Goal: Information Seeking & Learning: Learn about a topic

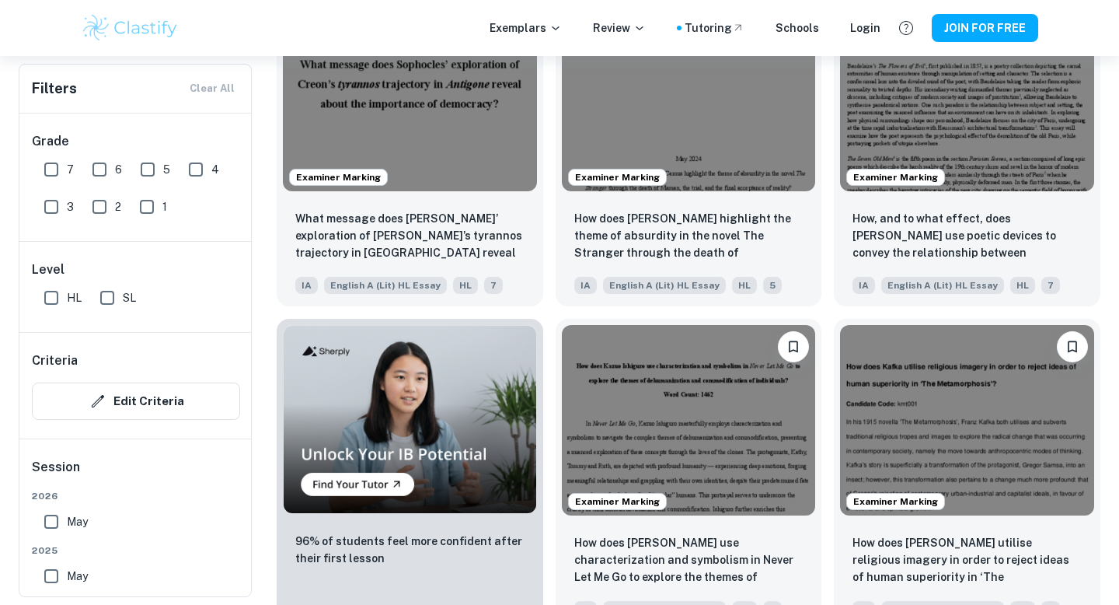
scroll to position [866, 0]
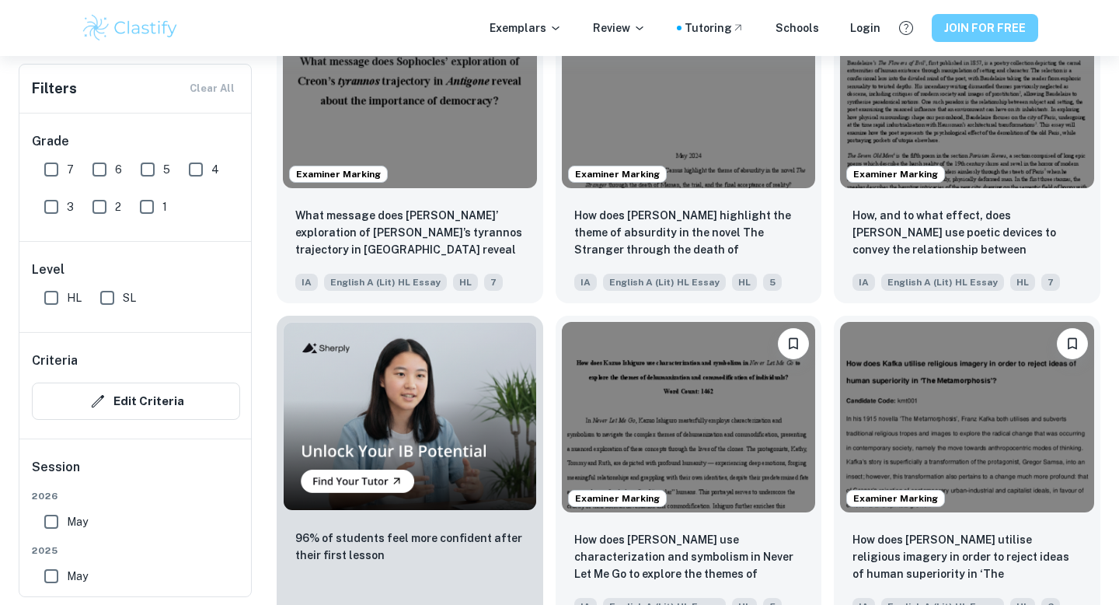
click at [991, 28] on button "JOIN FOR FREE" at bounding box center [985, 28] width 106 height 28
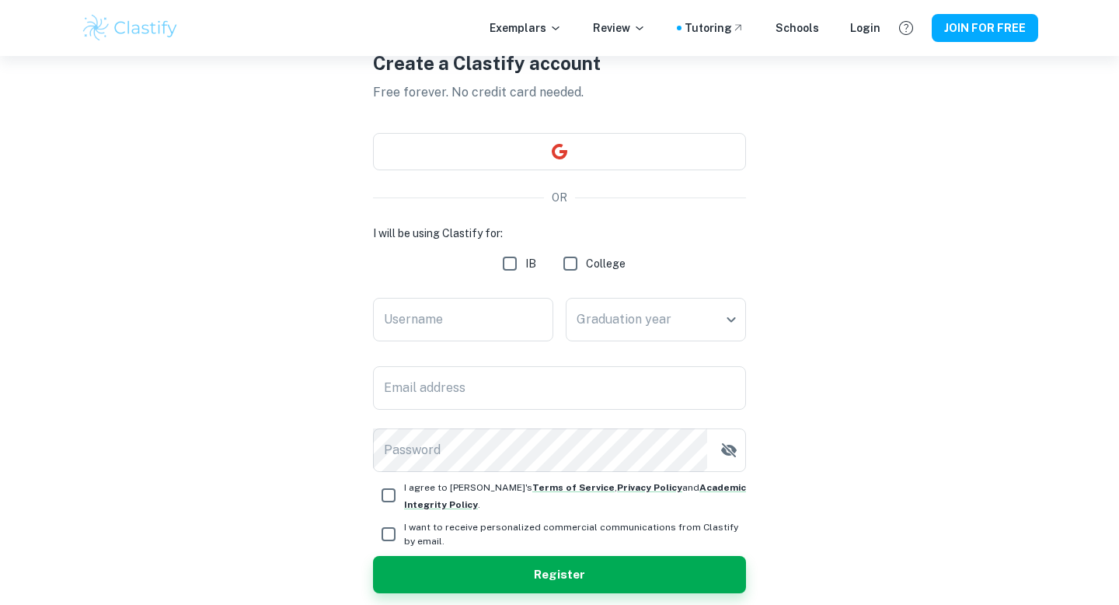
scroll to position [145, 0]
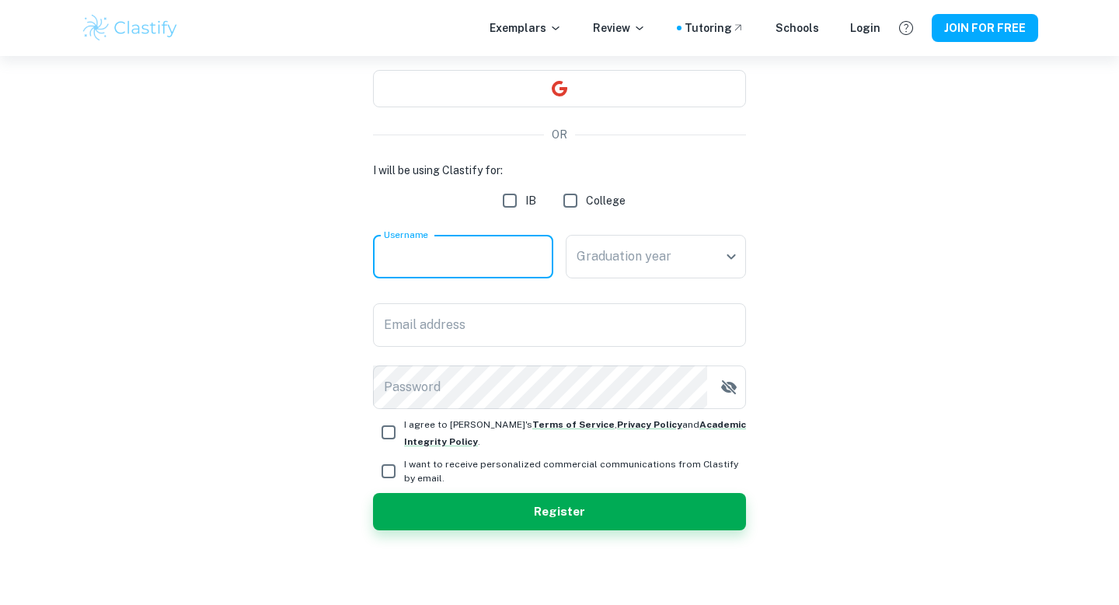
click at [477, 266] on input "Username" at bounding box center [463, 257] width 180 height 44
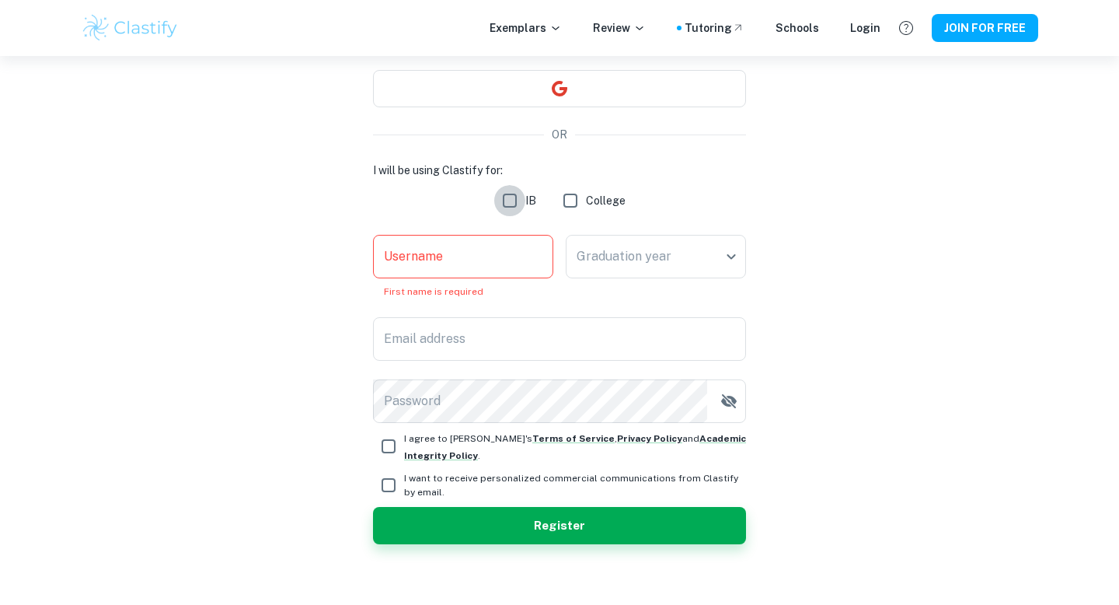
click at [517, 197] on input "IB" at bounding box center [509, 200] width 31 height 31
checkbox input "true"
click at [510, 260] on input "Username" at bounding box center [463, 257] width 180 height 44
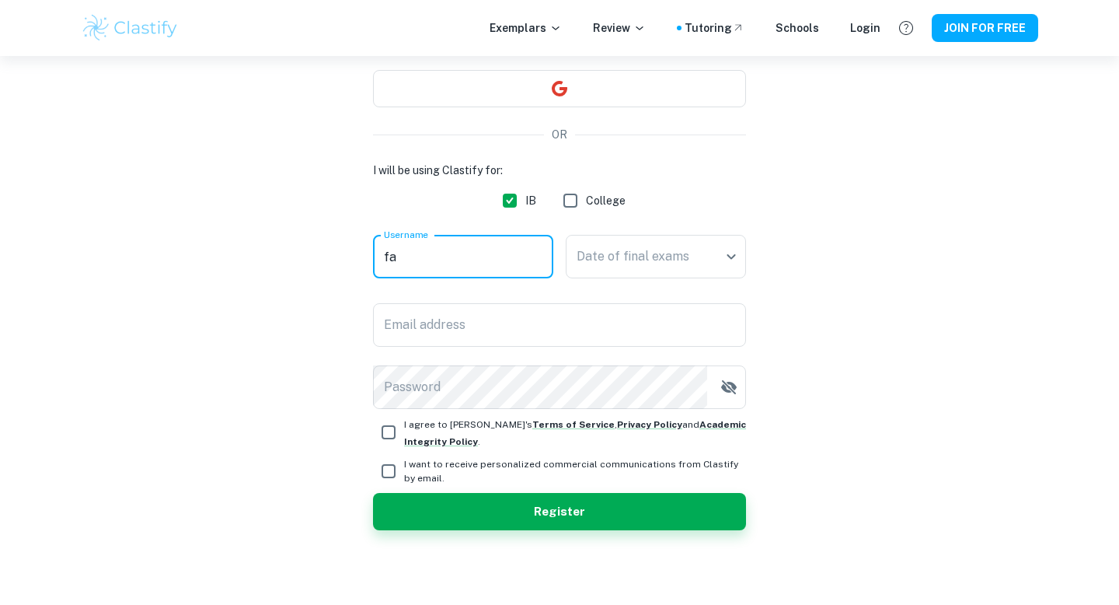
type input "f"
type input "swilliams"
click at [664, 275] on body "We value your privacy We use cookies to enhance your browsing experience, serve…" at bounding box center [559, 213] width 1119 height 605
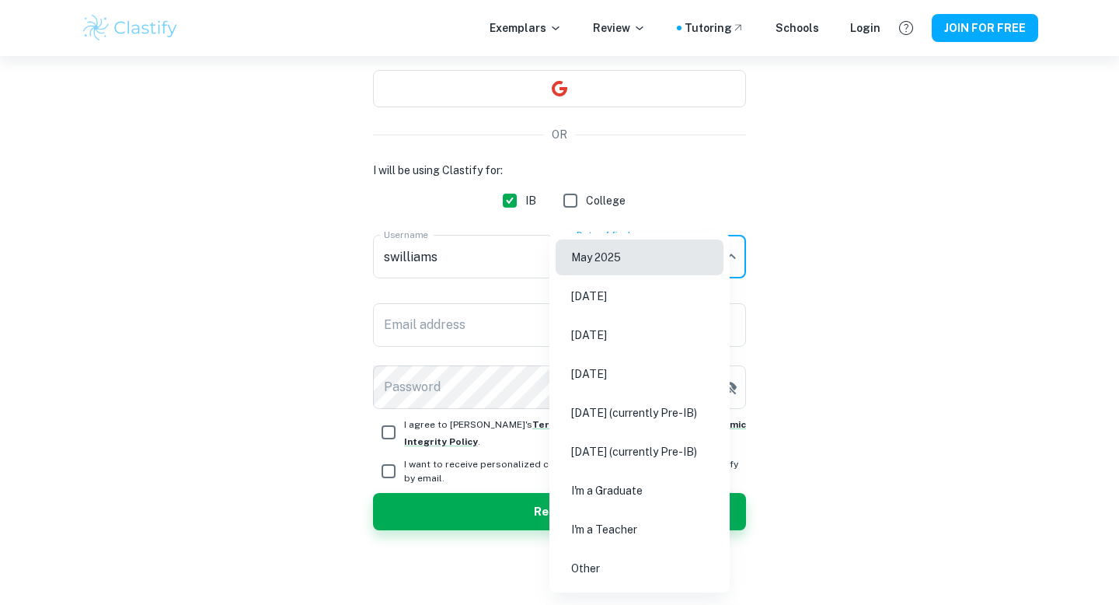
click at [632, 345] on li "May 2026" at bounding box center [640, 335] width 168 height 36
type input "M26"
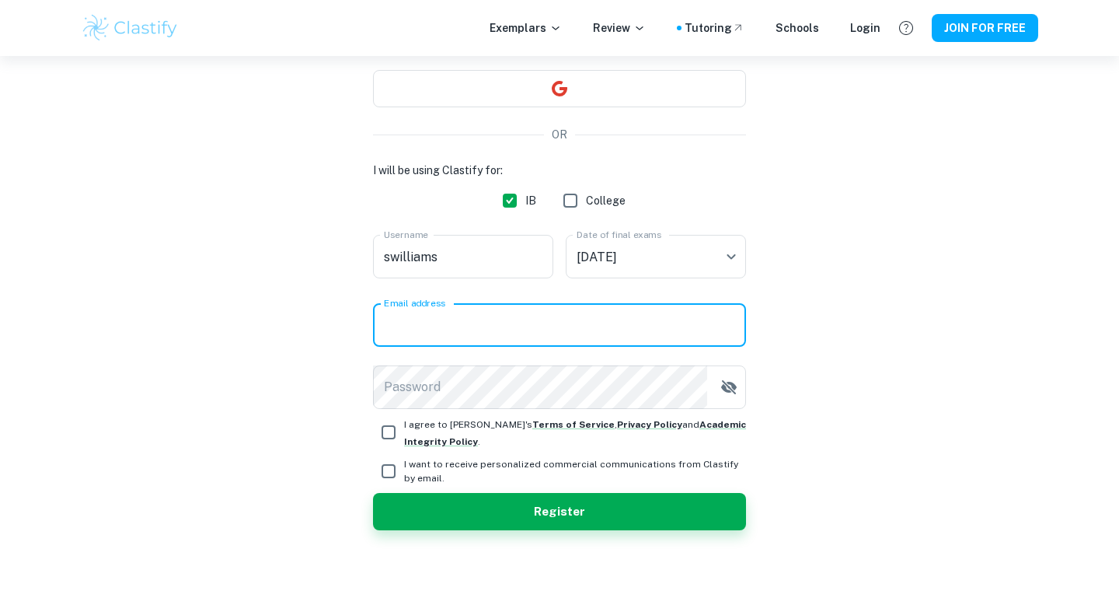
click at [542, 314] on input "Email address" at bounding box center [559, 325] width 373 height 44
type input "farahimanli19@gmail.com"
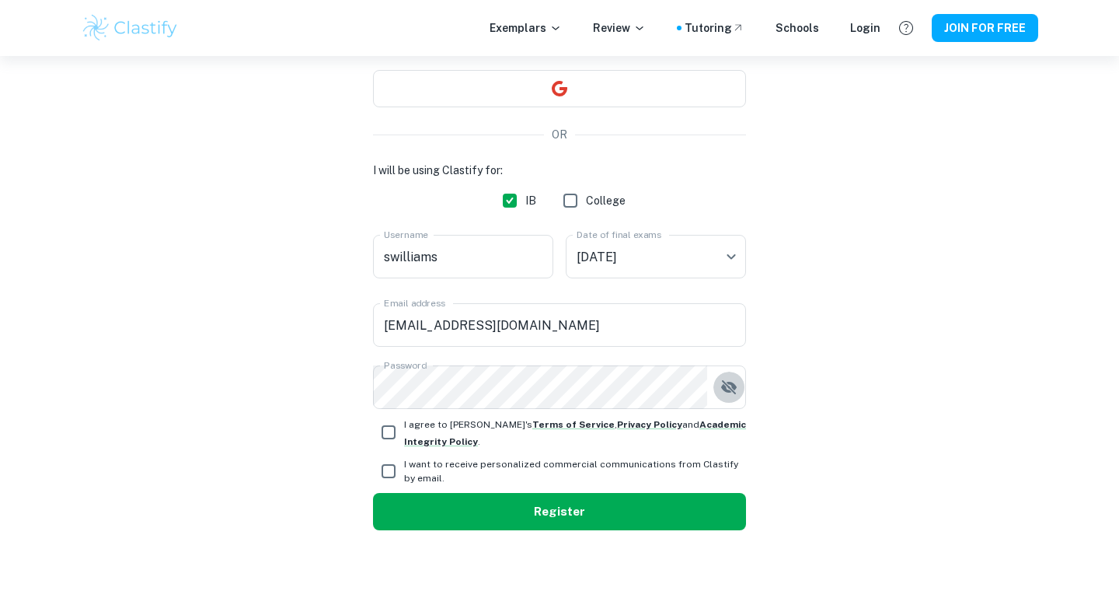
click at [479, 511] on button "Register" at bounding box center [559, 511] width 373 height 37
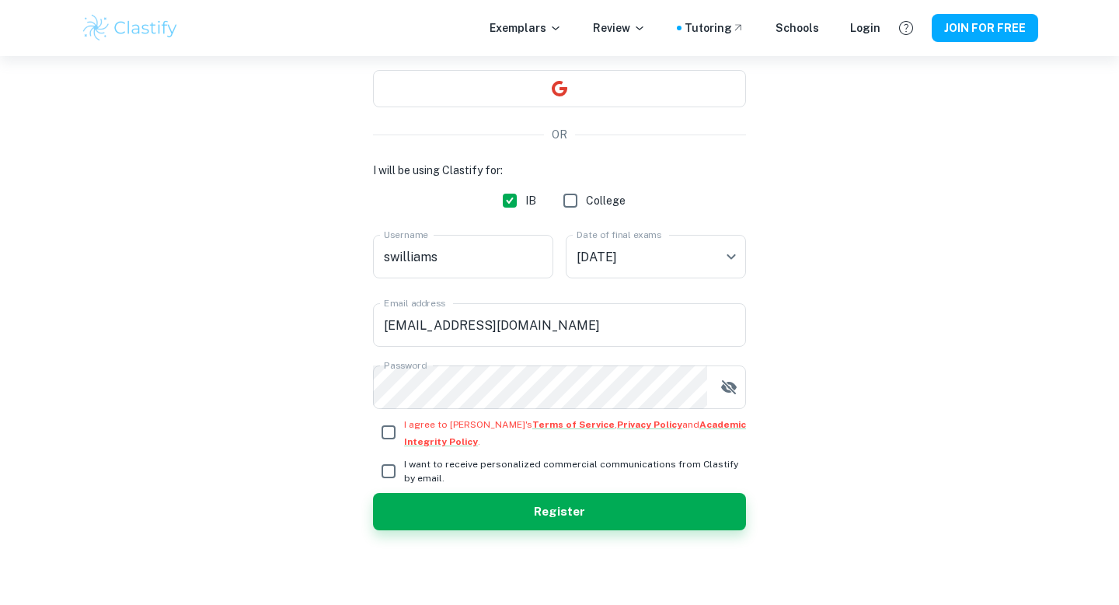
click at [383, 427] on input "I agree to Clastify's Terms of Service , Privacy Policy and Academic Integrity …" at bounding box center [388, 431] width 31 height 31
checkbox input "true"
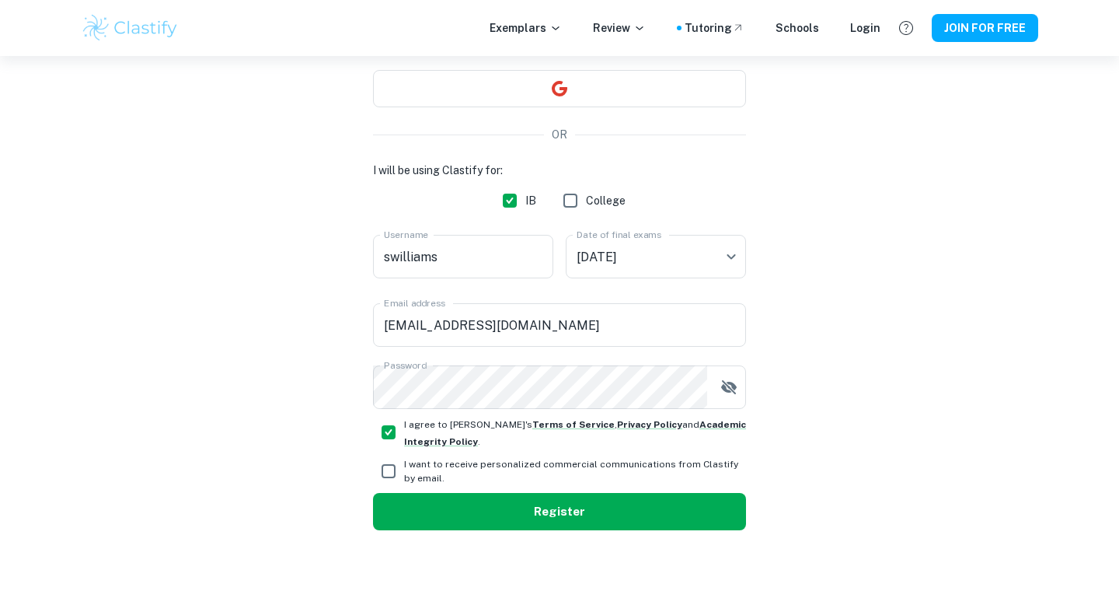
click at [444, 504] on button "Register" at bounding box center [559, 511] width 373 height 37
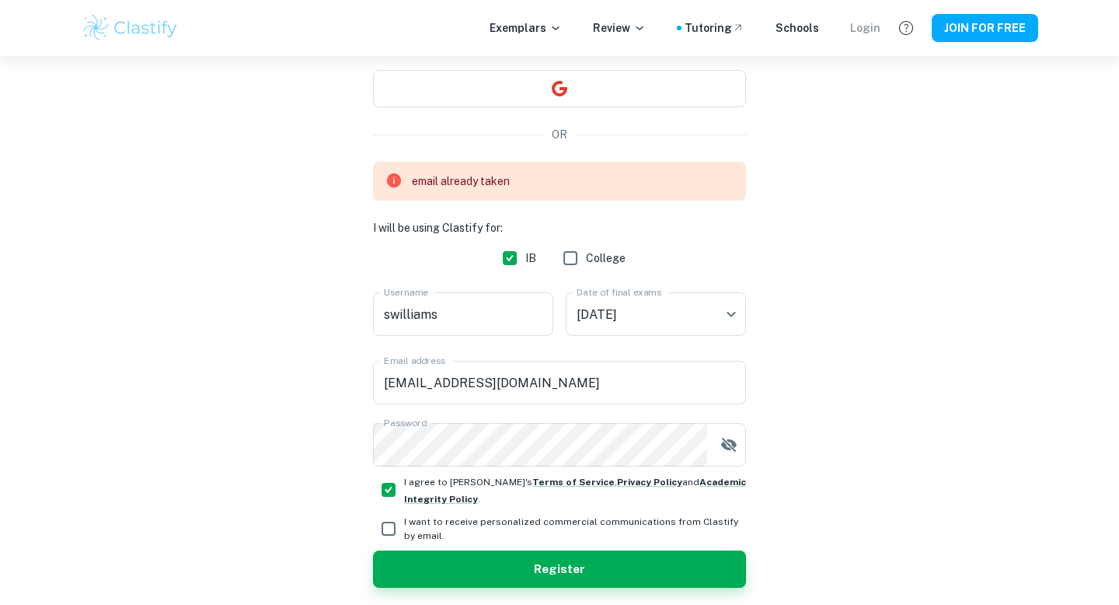
click at [872, 29] on div "Login" at bounding box center [865, 27] width 30 height 17
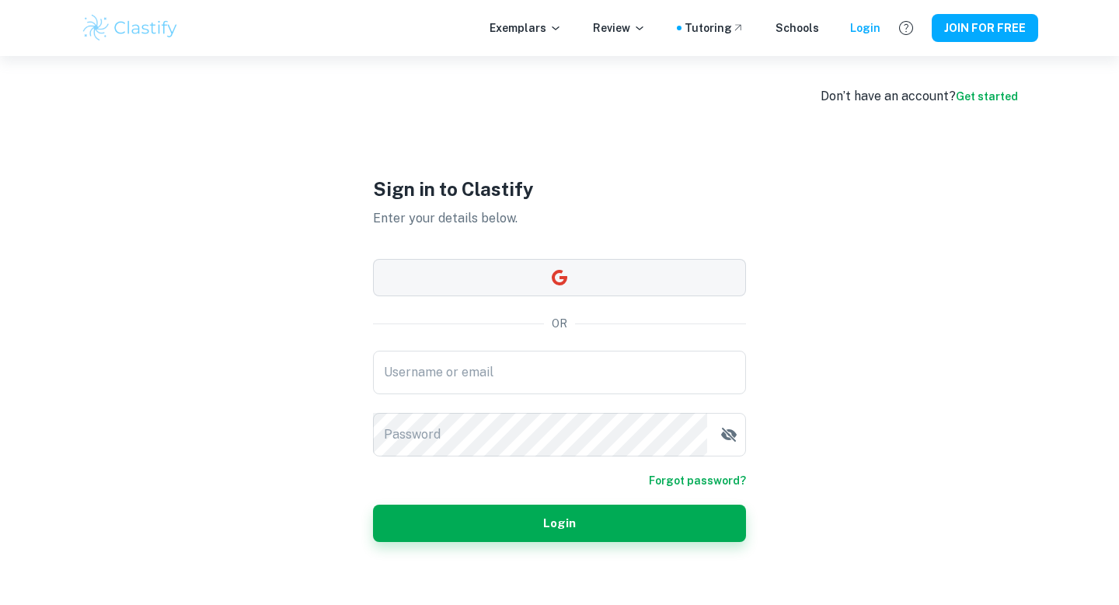
click at [567, 274] on icon "button" at bounding box center [559, 277] width 19 height 19
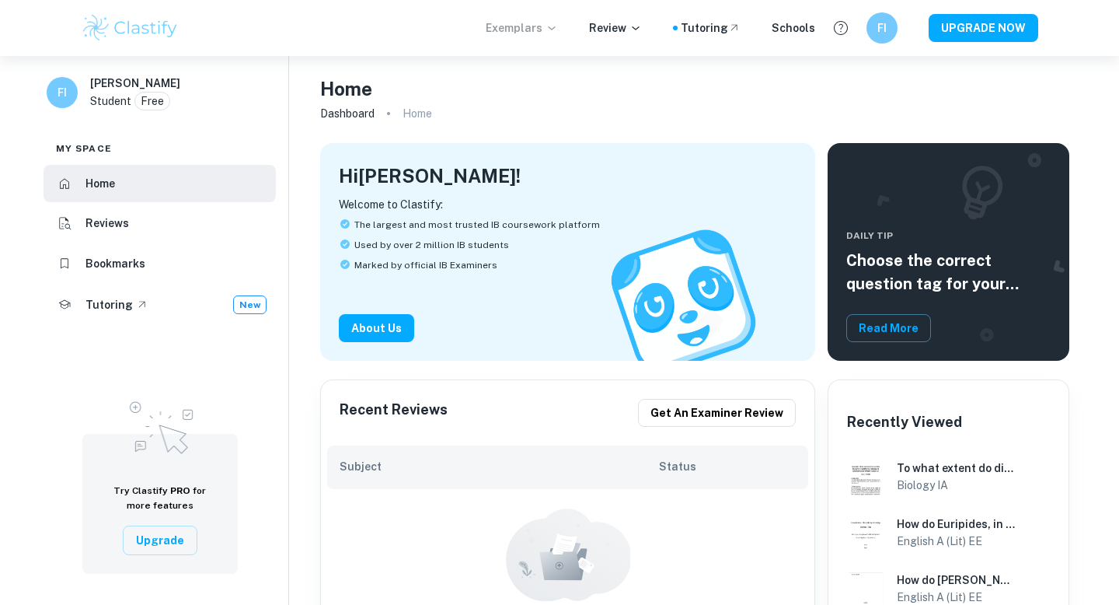
click at [532, 19] on p "Exemplars" at bounding box center [522, 27] width 72 height 17
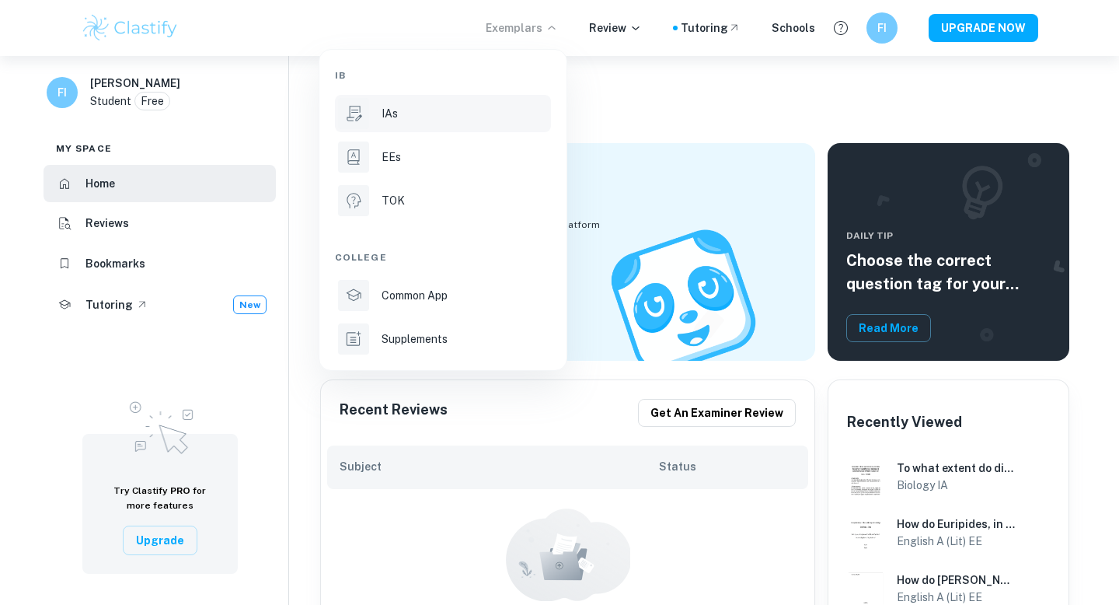
click at [489, 106] on div "IAs" at bounding box center [465, 113] width 166 height 17
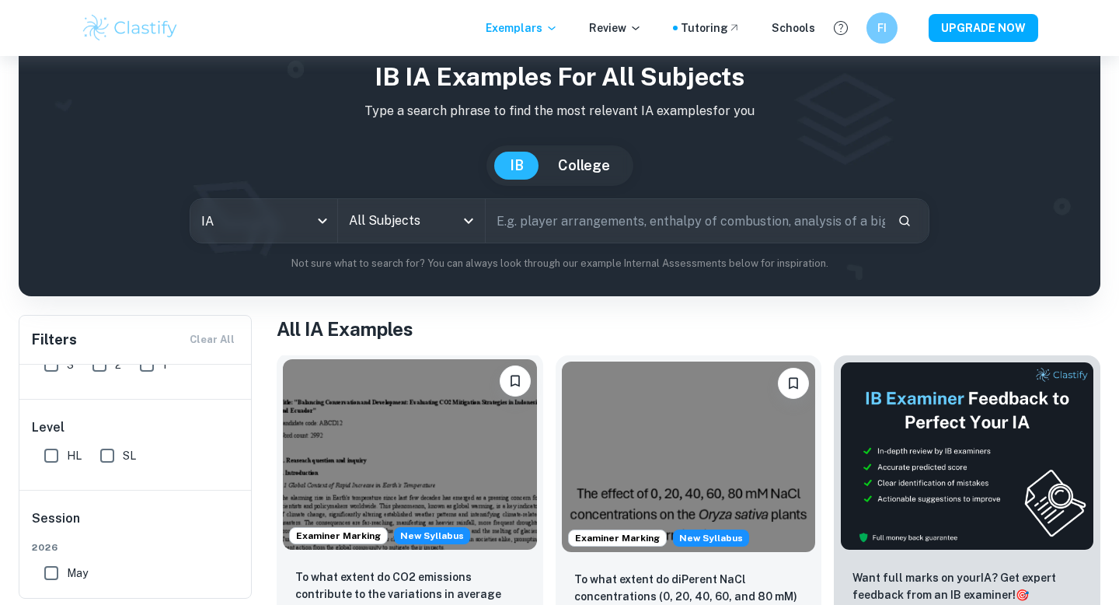
scroll to position [61, 0]
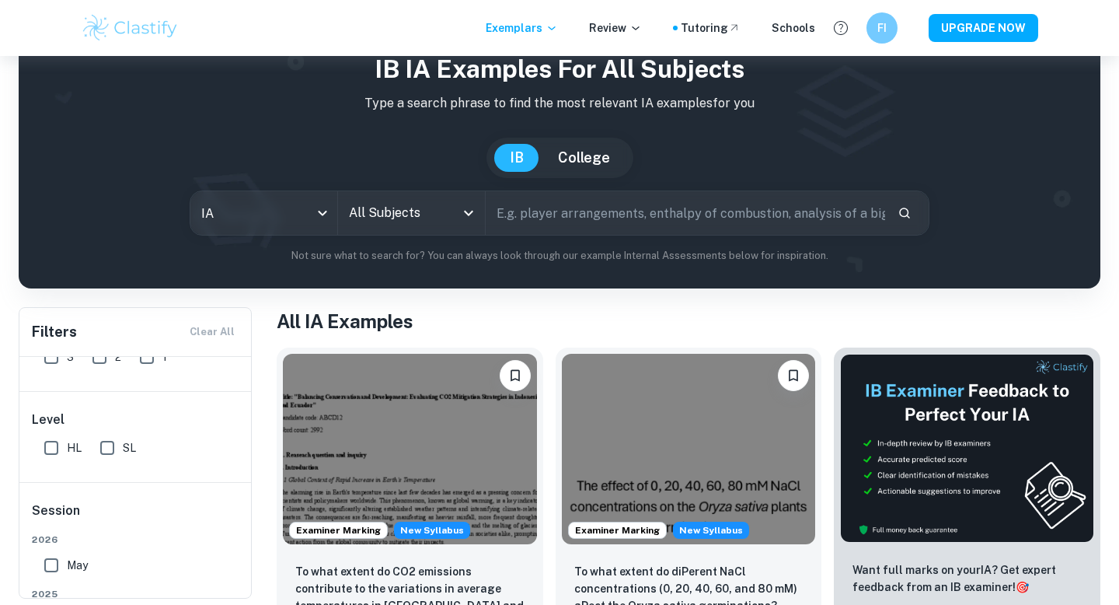
click at [552, 197] on input "text" at bounding box center [685, 213] width 399 height 44
type input "english literature hl essay"
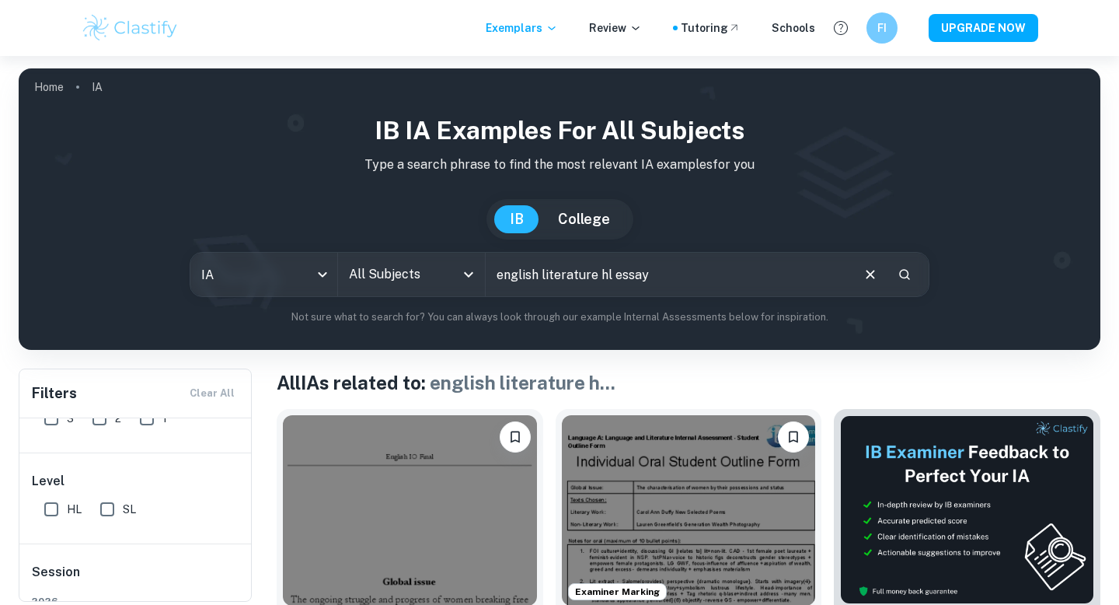
click at [686, 287] on input "english literature hl essay" at bounding box center [668, 275] width 364 height 44
click at [291, 270] on body "We value your privacy We use cookies to enhance your browsing experience, serve…" at bounding box center [559, 358] width 1119 height 605
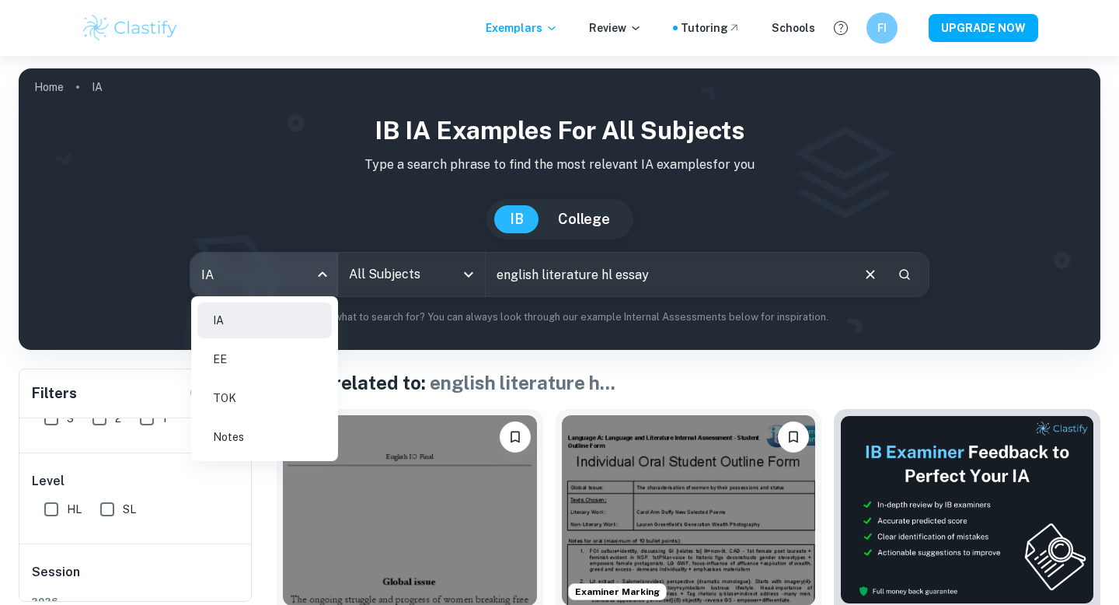
click at [430, 272] on div at bounding box center [559, 302] width 1119 height 605
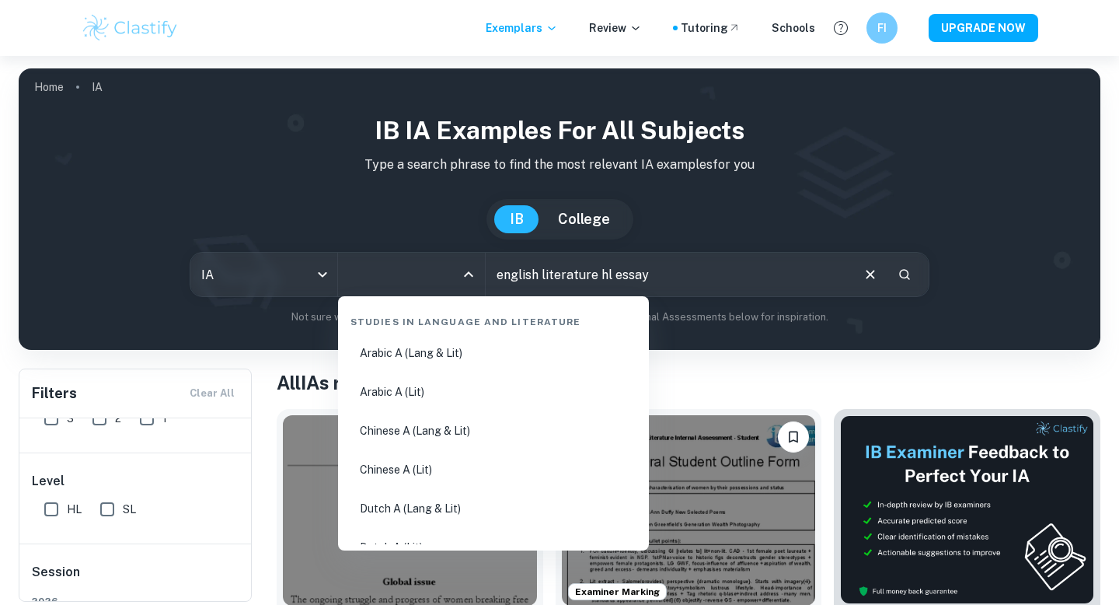
click at [419, 275] on input "All Subjects" at bounding box center [400, 275] width 110 height 30
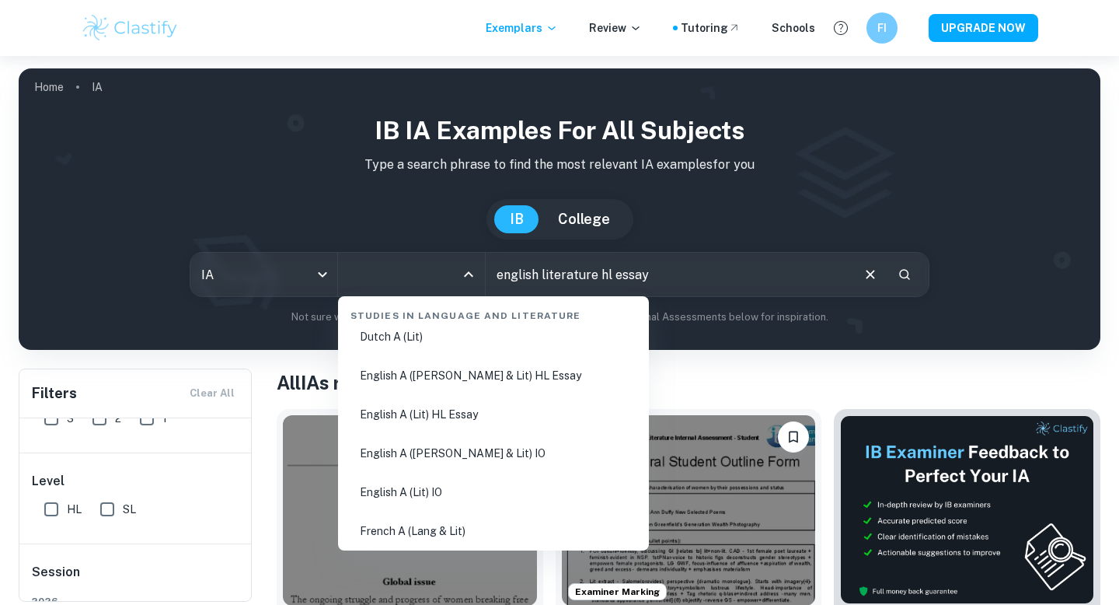
scroll to position [218, 0]
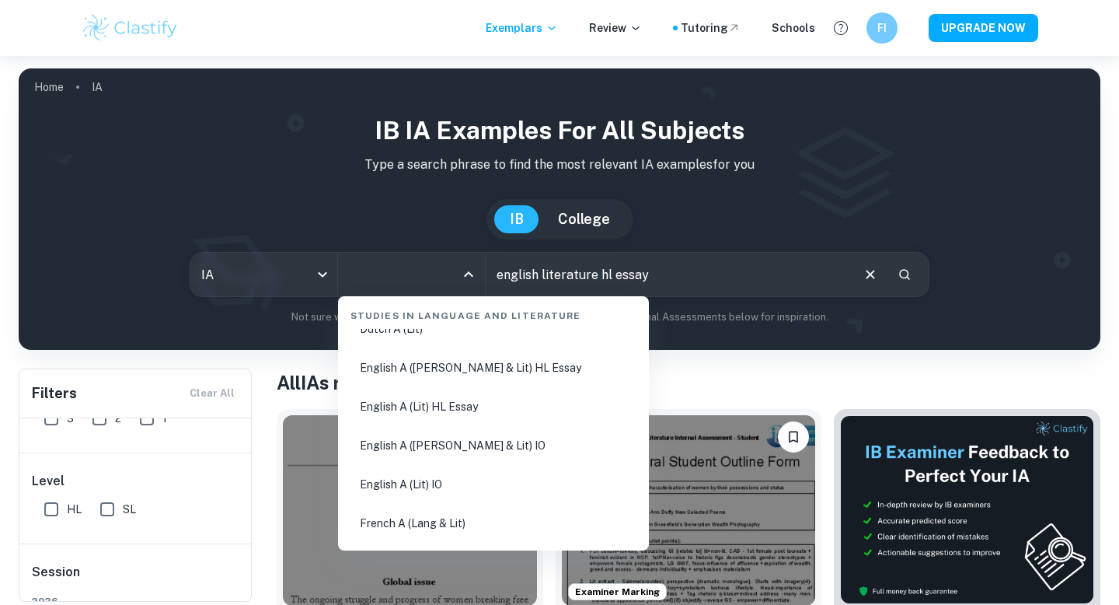
click at [462, 378] on li "English A ([PERSON_NAME] & Lit) HL Essay" at bounding box center [493, 368] width 298 height 36
type input "English A ([PERSON_NAME] & Lit) HL Essay"
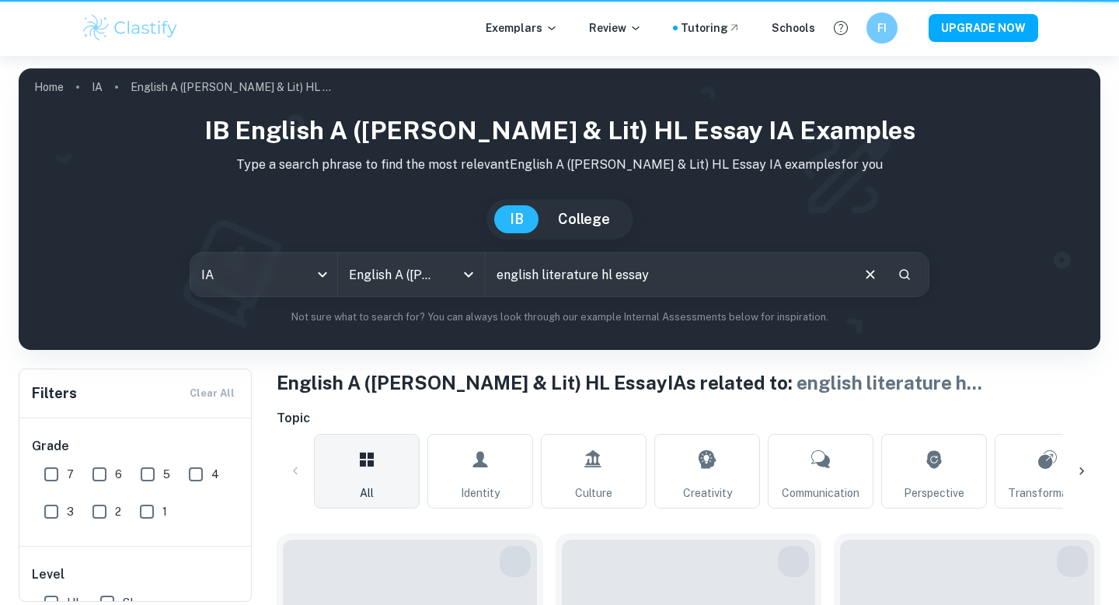
click at [558, 279] on input "english literature hl essay" at bounding box center [668, 275] width 364 height 44
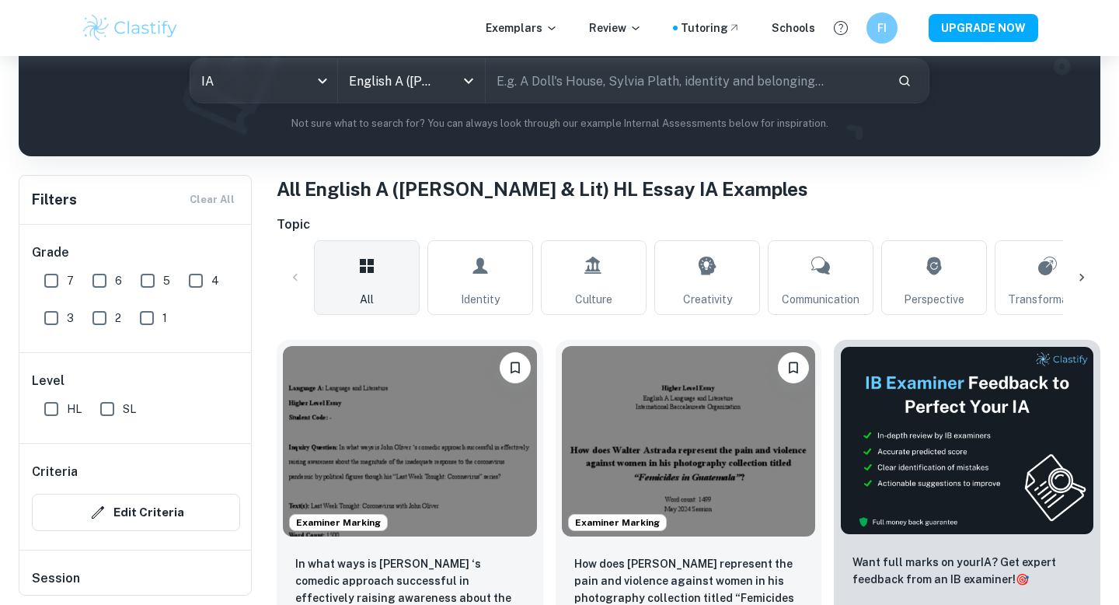
scroll to position [190, 0]
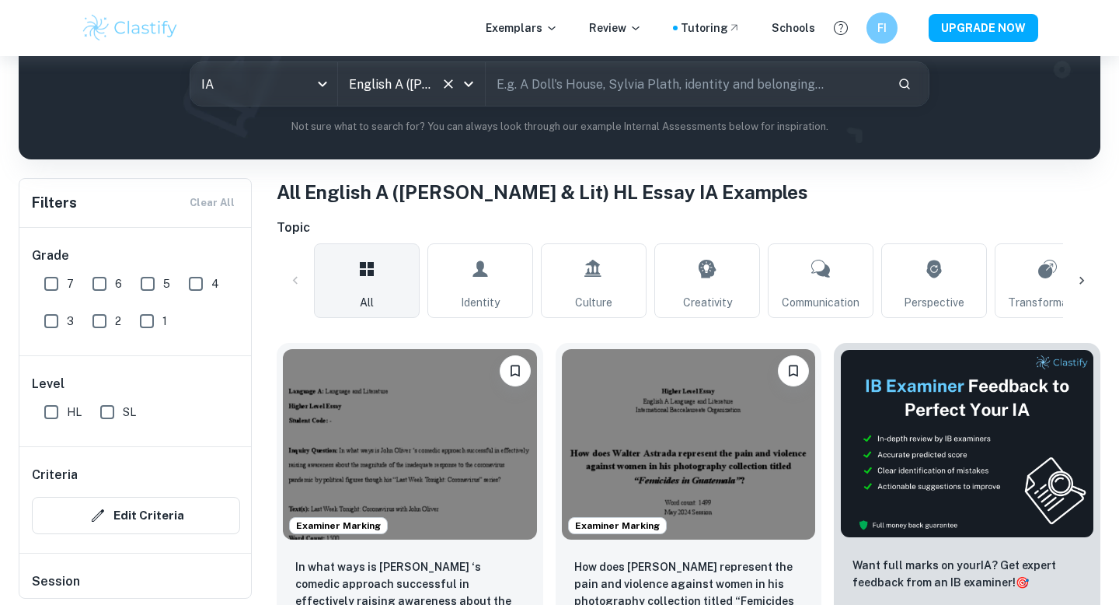
click at [440, 94] on div "English A ([PERSON_NAME] & Lit) HL Essay All Subjects" at bounding box center [411, 84] width 147 height 44
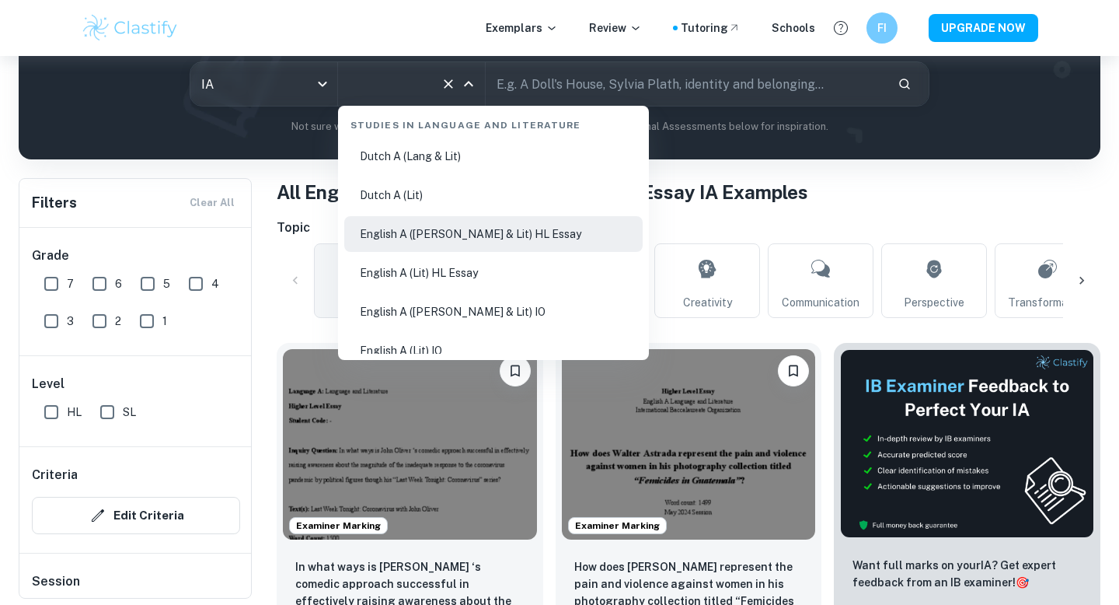
scroll to position [165, 0]
click at [454, 266] on li "English A (Lit) HL Essay" at bounding box center [493, 270] width 298 height 36
type input "English A (Lit) HL Essay"
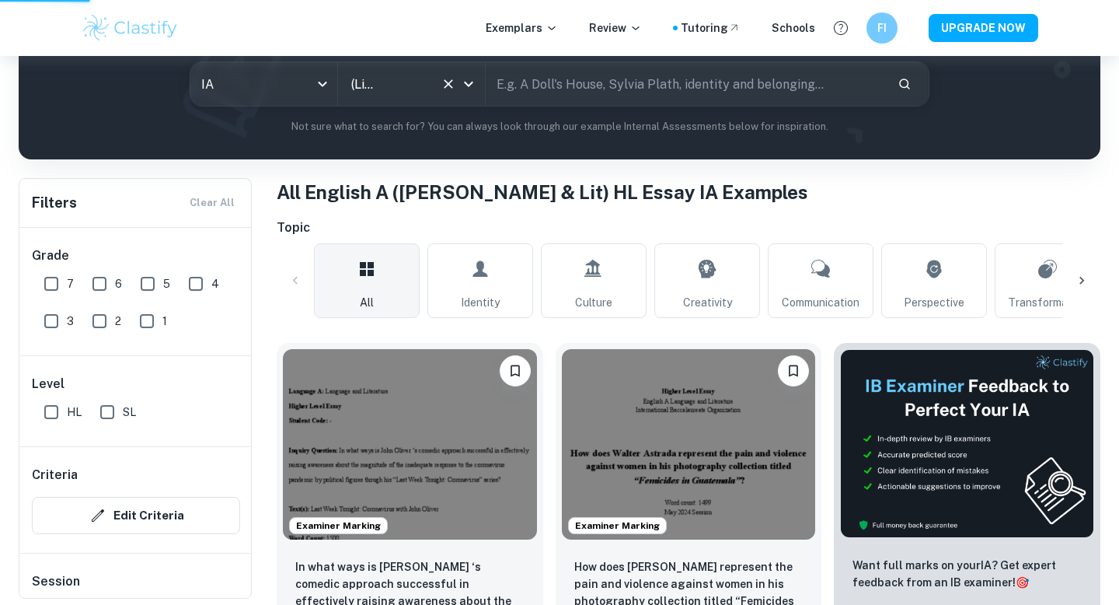
scroll to position [0, 54]
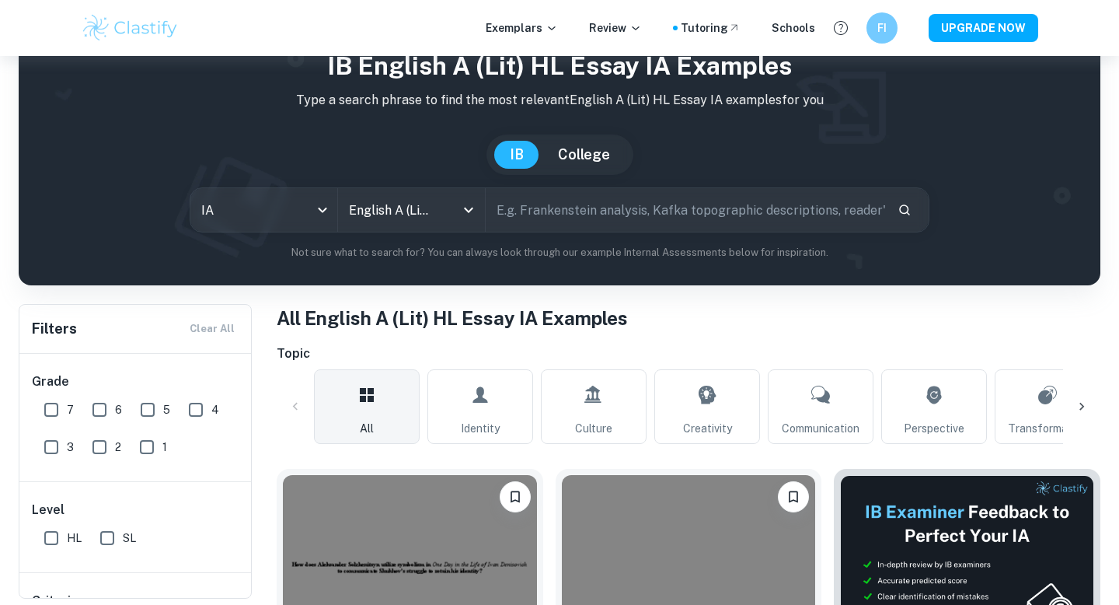
click at [701, 207] on input "text" at bounding box center [685, 210] width 399 height 44
type input "poems"
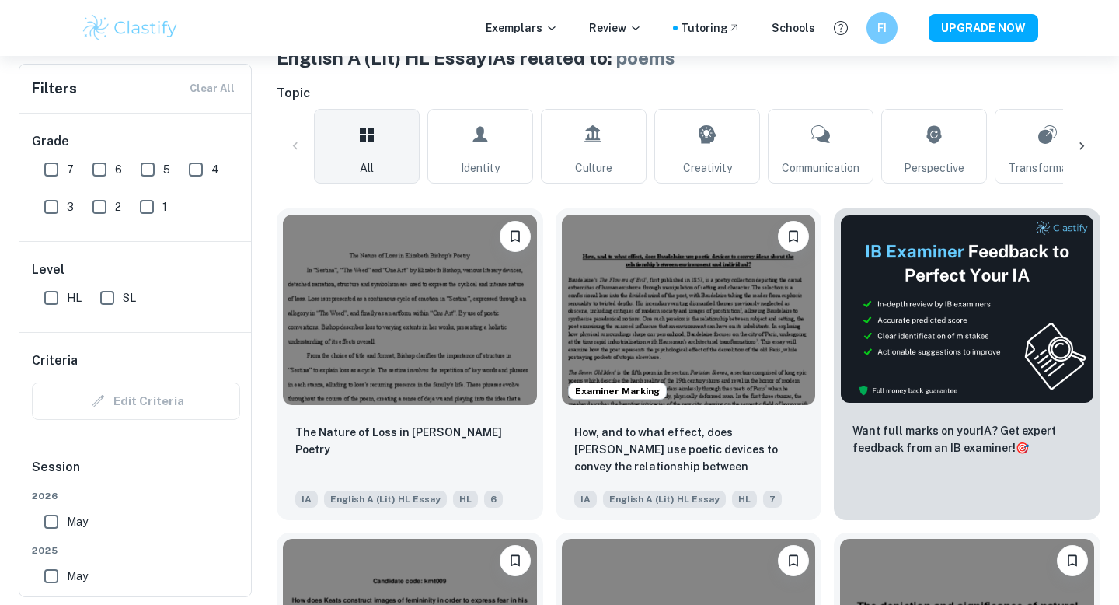
scroll to position [336, 0]
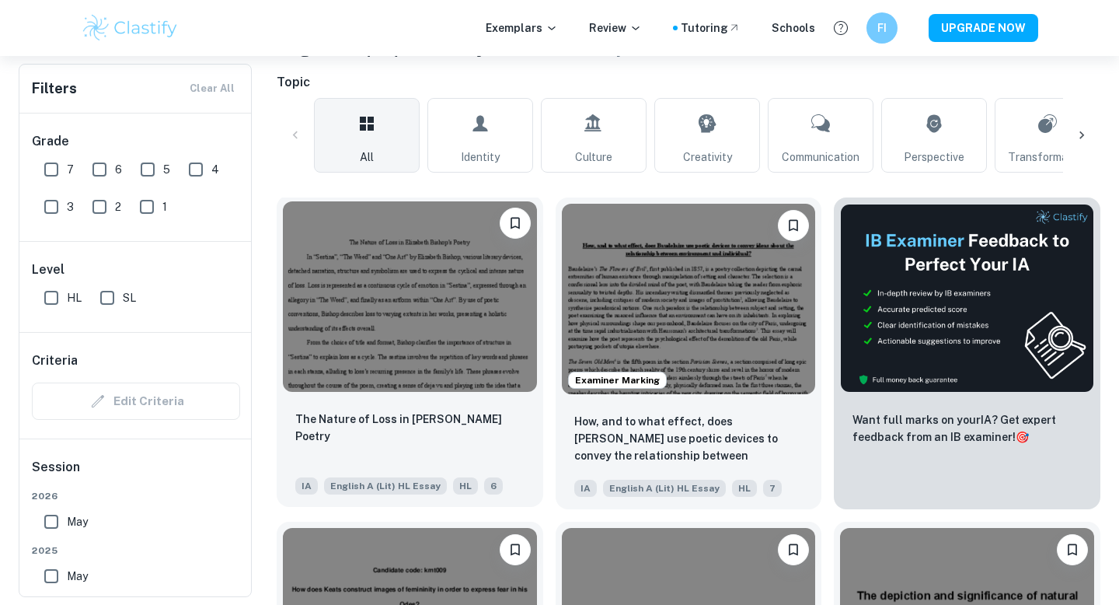
click at [476, 302] on img at bounding box center [410, 296] width 254 height 190
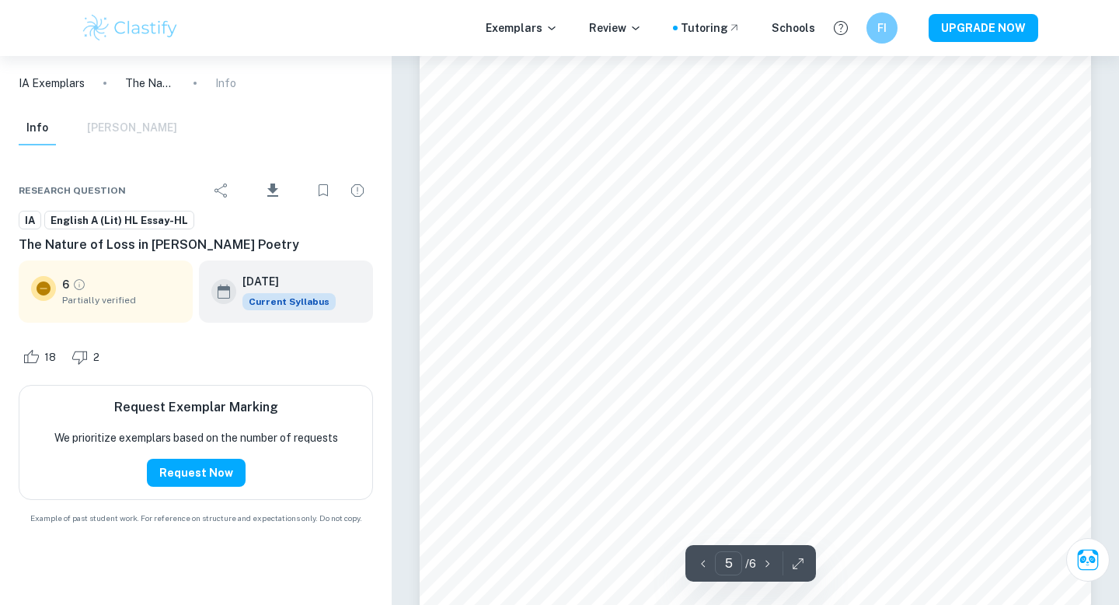
scroll to position [3840, 0]
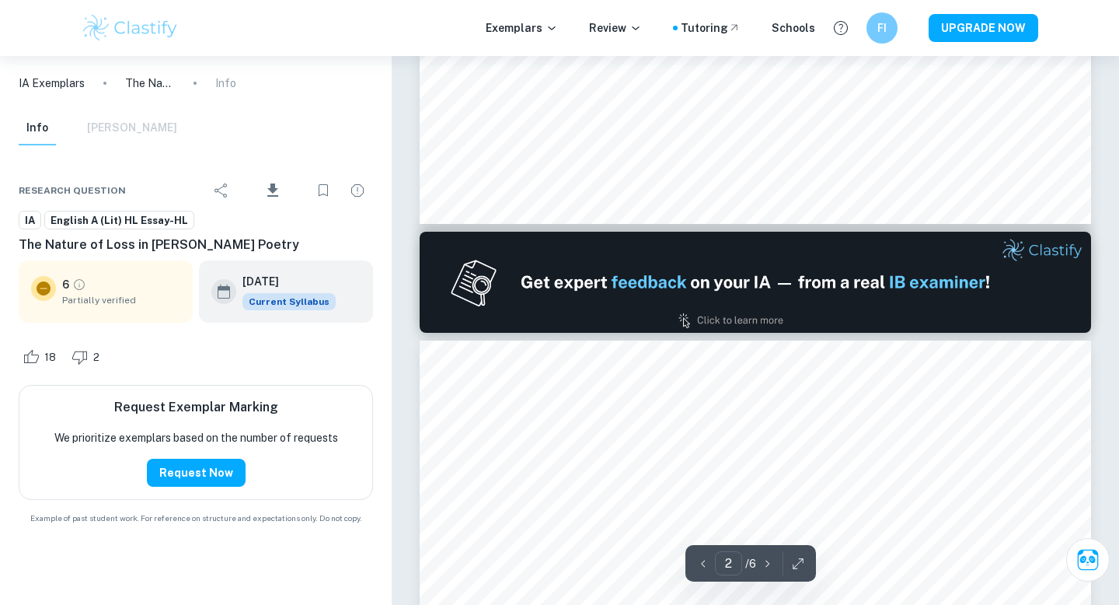
type input "1"
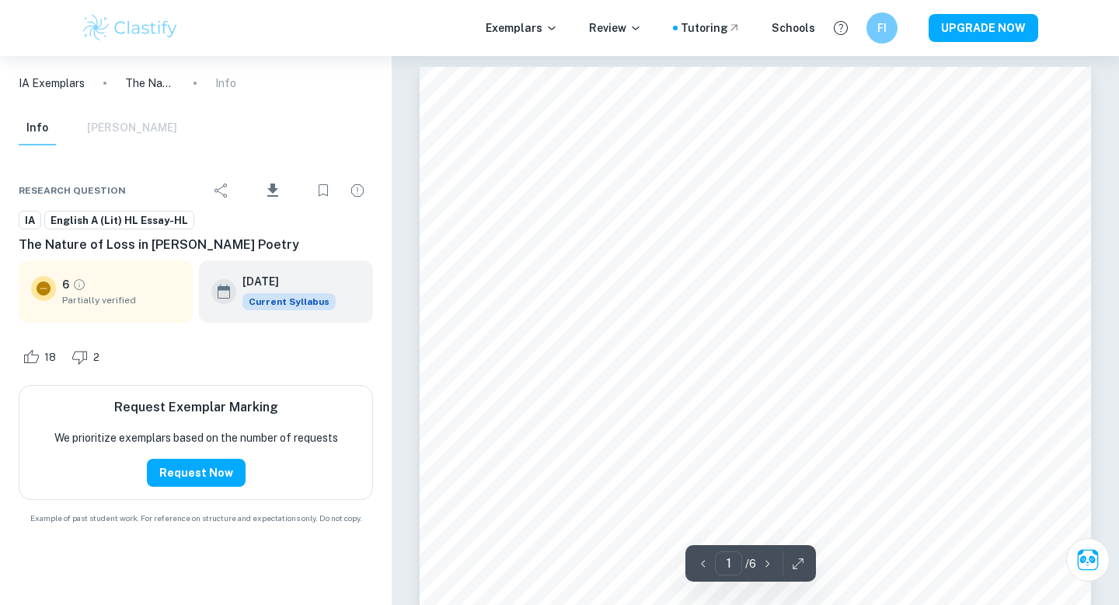
scroll to position [0, 0]
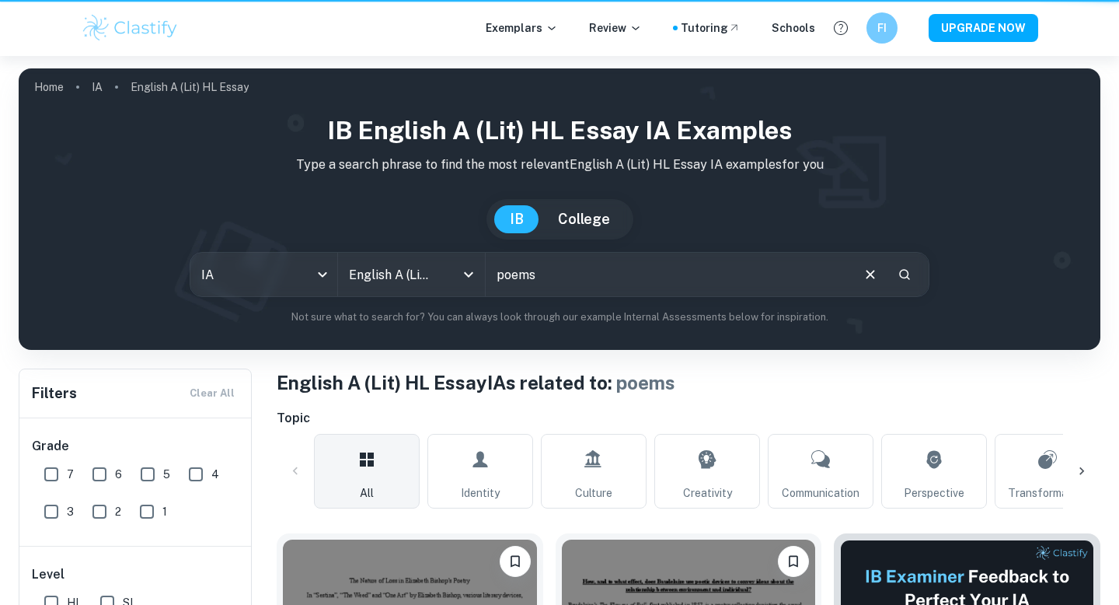
scroll to position [336, 0]
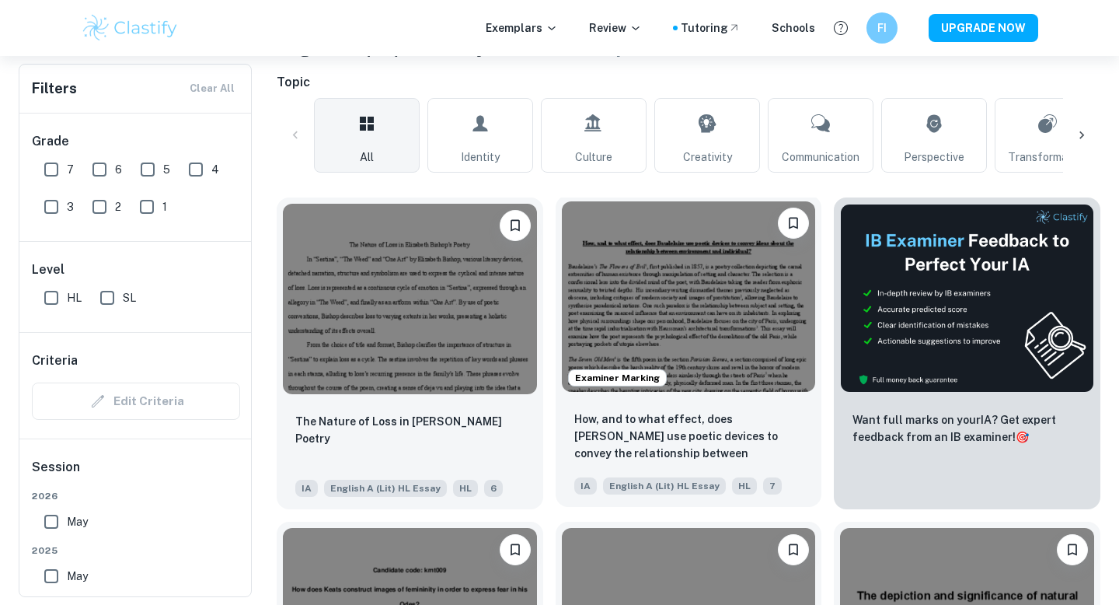
click at [626, 296] on img at bounding box center [689, 296] width 254 height 190
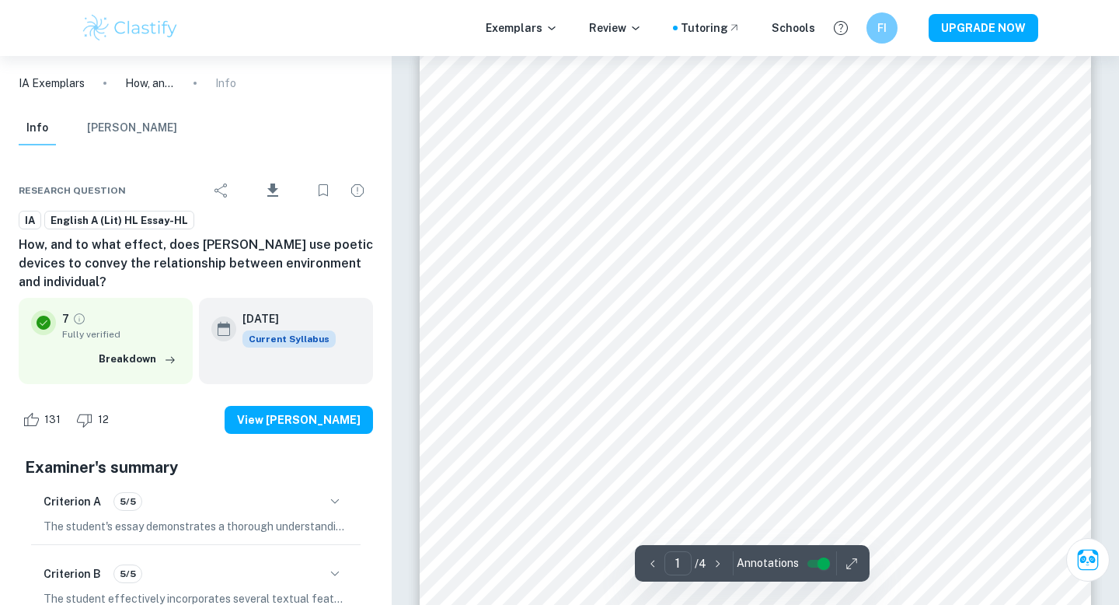
scroll to position [19, 0]
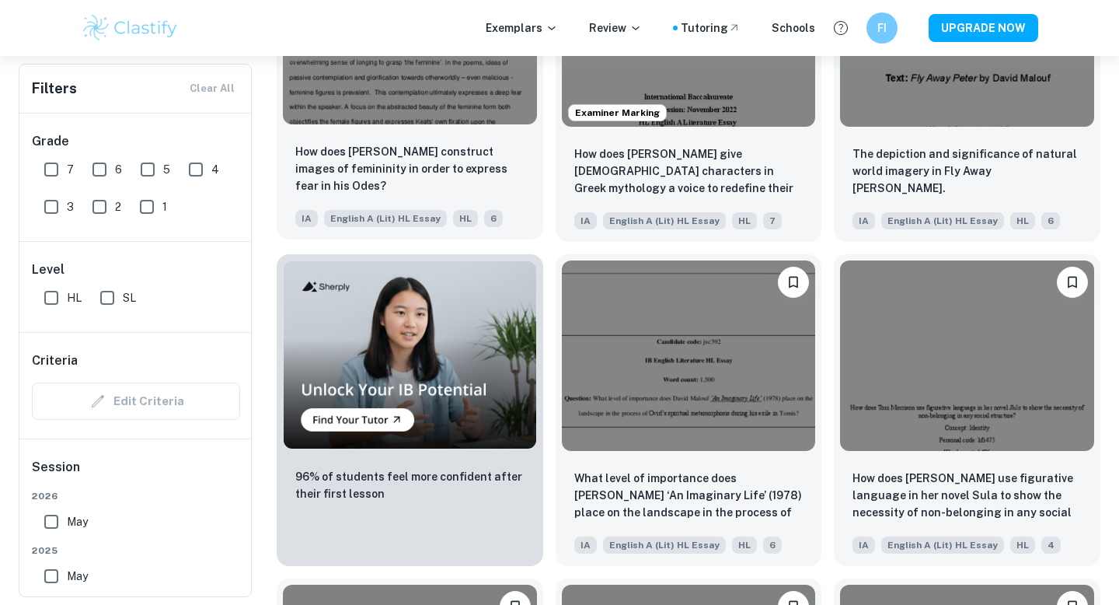
scroll to position [930, 0]
